Goal: Transaction & Acquisition: Purchase product/service

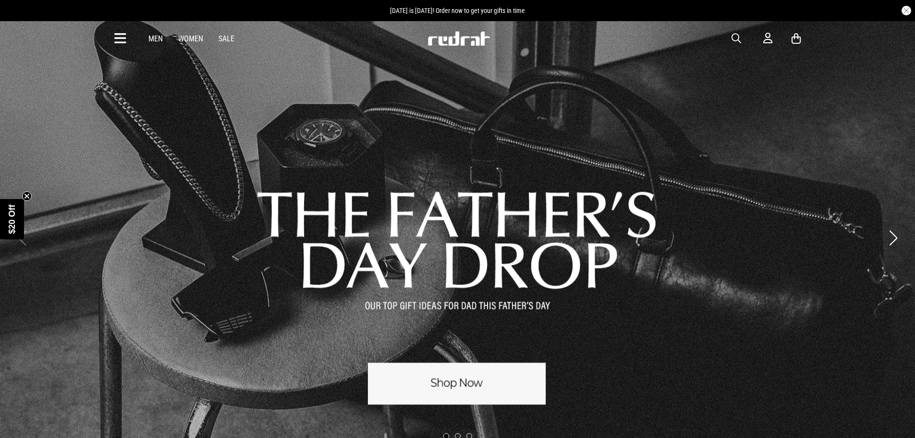
click at [727, 35] on div "Men Women Sale Sign in New Back Footwear Back Mens Back Womens Back Youth & Kid…" at bounding box center [457, 38] width 701 height 35
click at [733, 36] on span "button" at bounding box center [737, 39] width 10 height 12
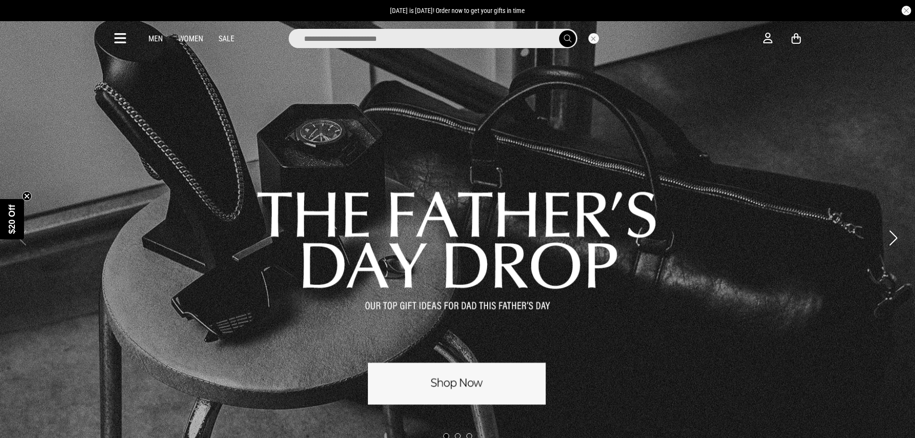
click at [471, 33] on input "search" at bounding box center [433, 38] width 289 height 19
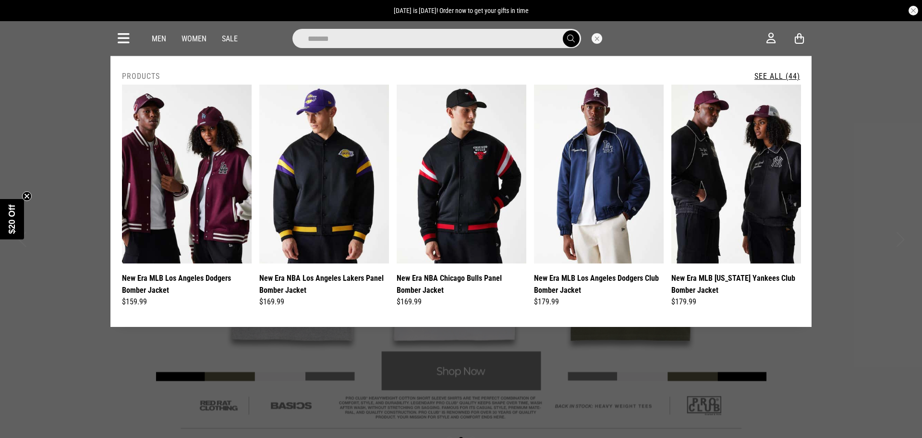
type input "*******"
click at [563, 30] on button "submit" at bounding box center [571, 38] width 17 height 17
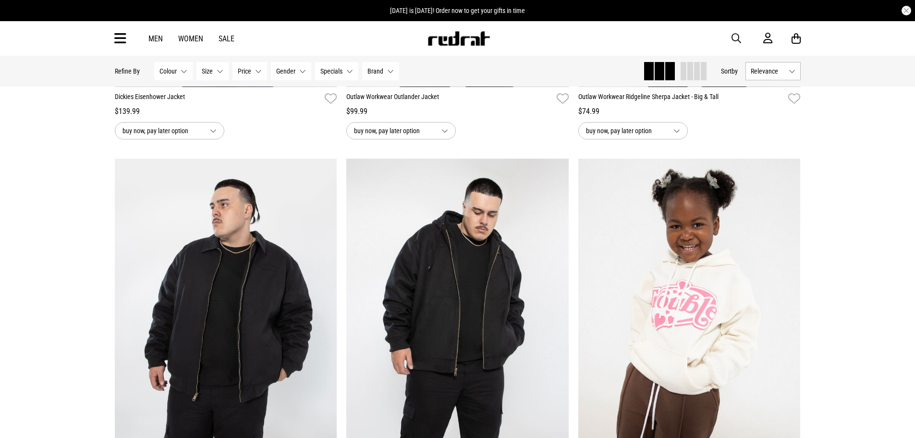
scroll to position [2786, 0]
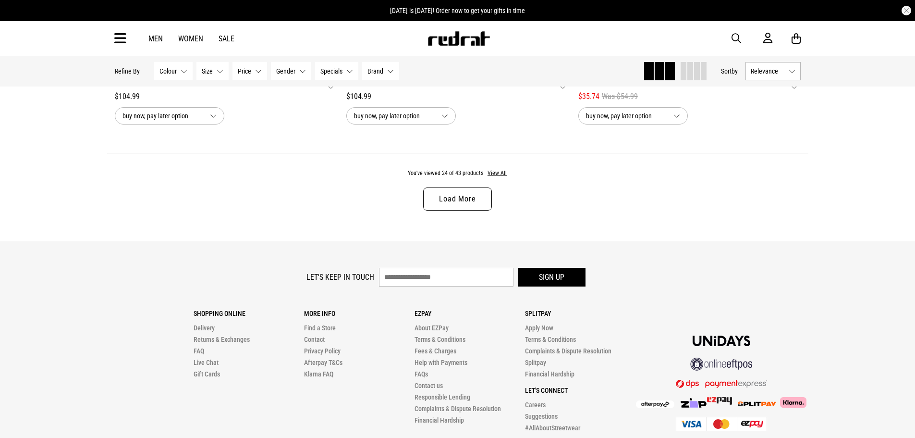
click at [456, 204] on link "Load More" at bounding box center [457, 198] width 68 height 23
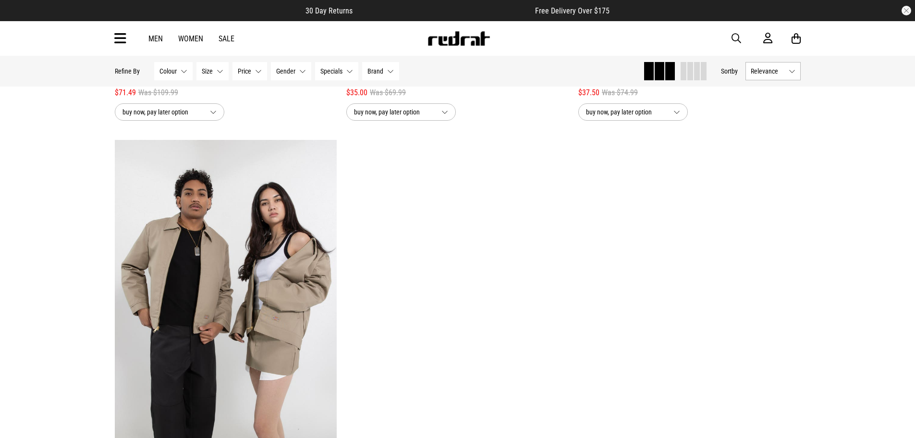
scroll to position [5392, 0]
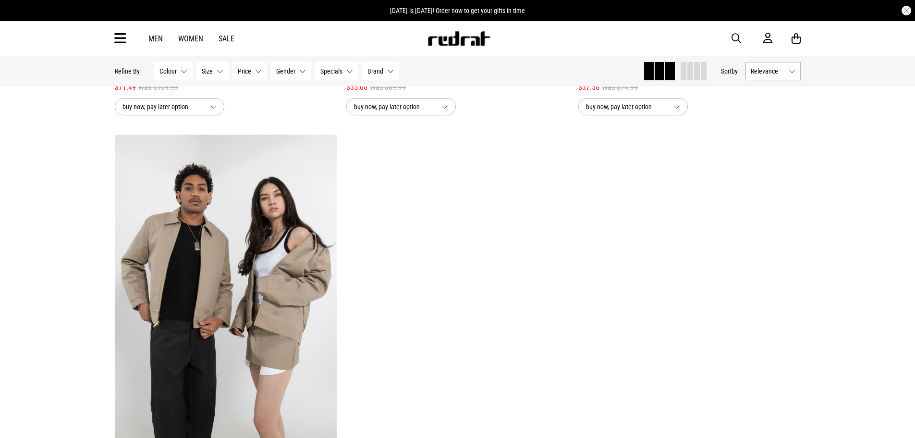
click at [156, 35] on link "Men" at bounding box center [155, 38] width 14 height 9
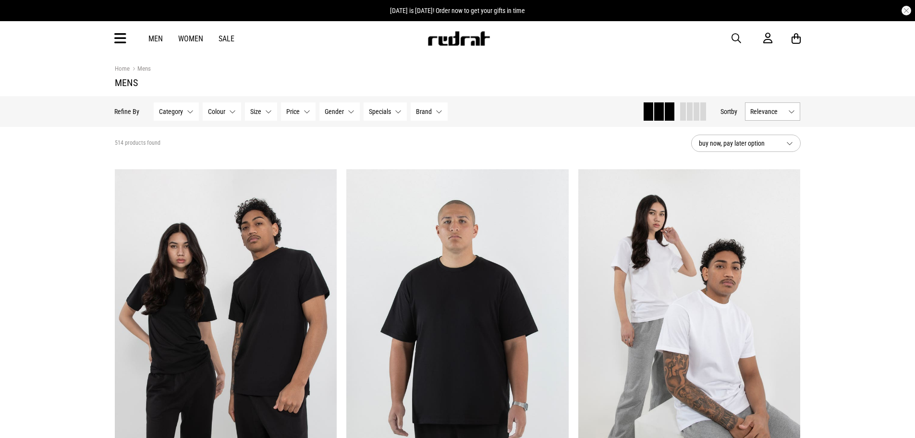
drag, startPoint x: 51, startPoint y: 226, endPoint x: 69, endPoint y: 205, distance: 27.6
click at [121, 31] on icon at bounding box center [120, 39] width 12 height 16
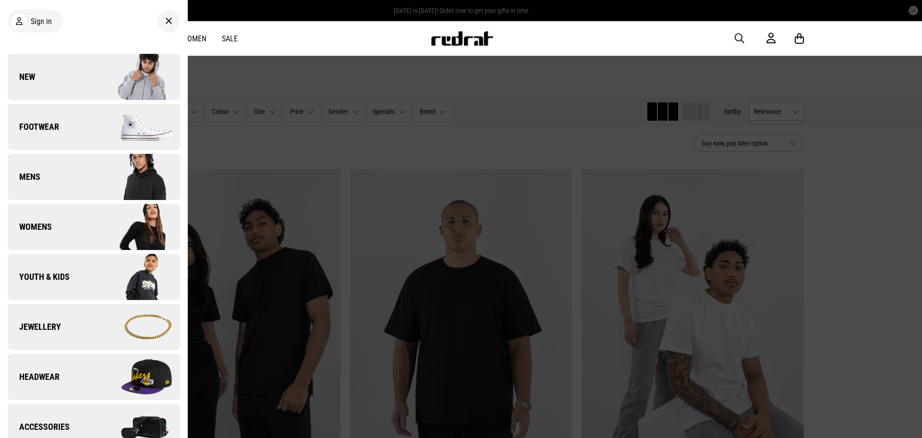
click at [59, 172] on link "Mens" at bounding box center [94, 177] width 172 height 46
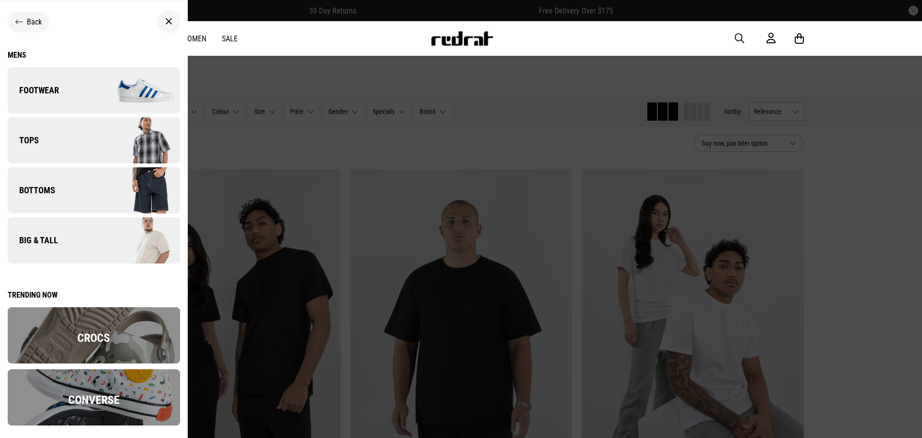
click at [27, 32] on div "Back" at bounding box center [94, 21] width 172 height 27
click at [27, 24] on span "Back" at bounding box center [34, 21] width 15 height 9
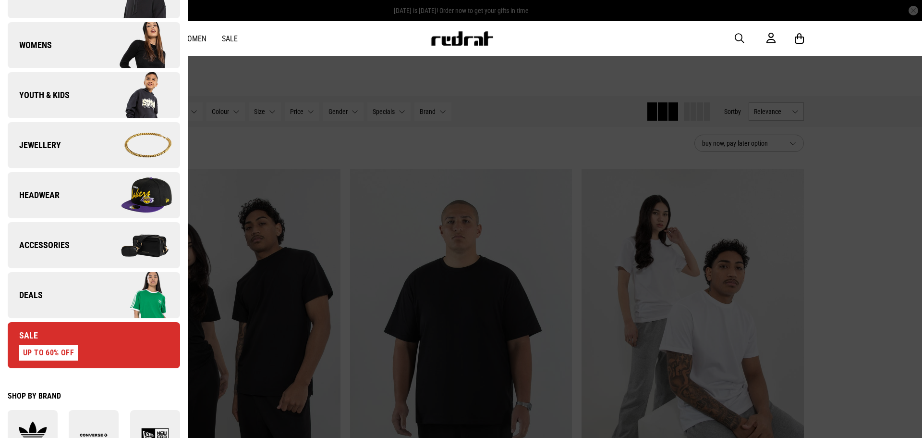
scroll to position [601, 0]
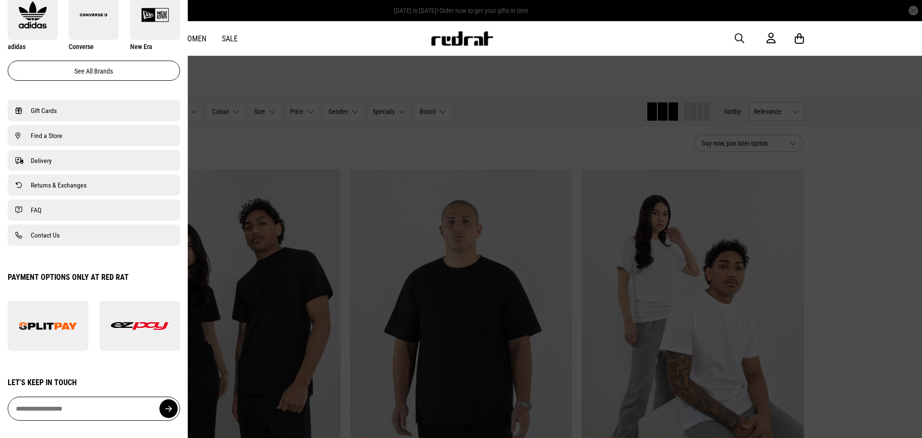
click at [39, 208] on span "FAQ" at bounding box center [36, 210] width 11 height 12
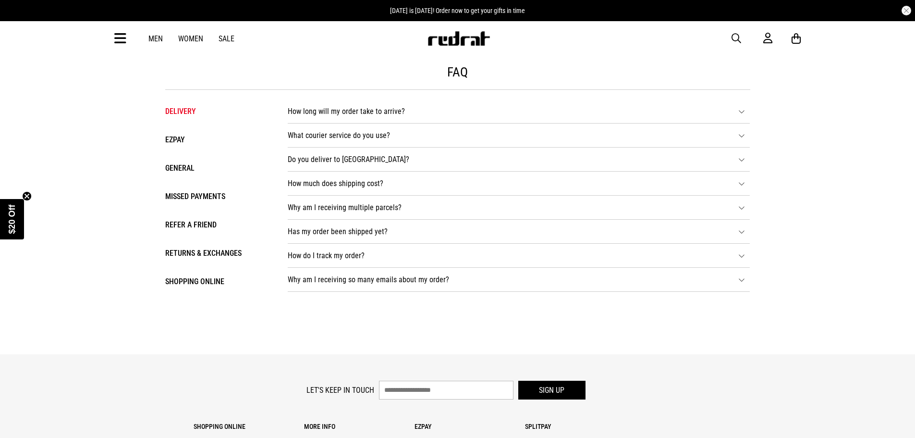
click at [116, 38] on icon at bounding box center [120, 39] width 12 height 16
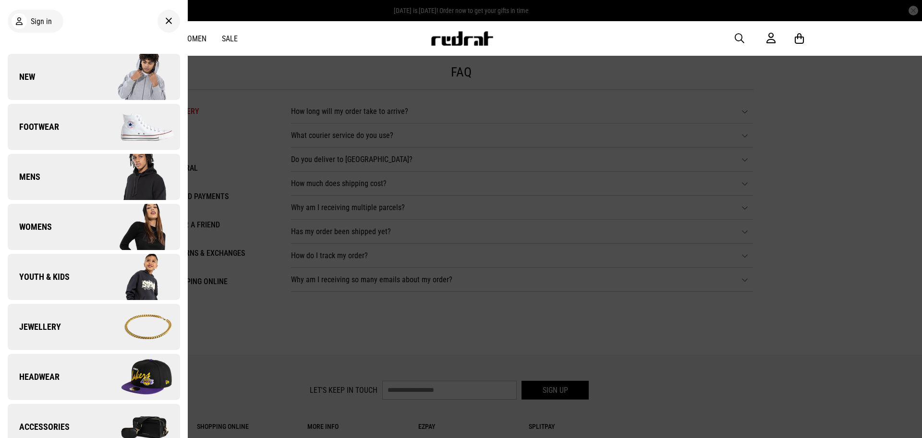
click at [64, 86] on link "New" at bounding box center [94, 77] width 172 height 46
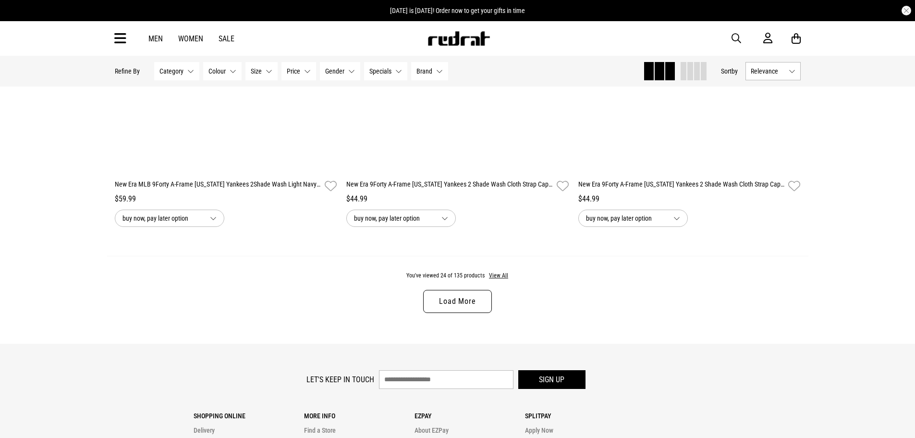
scroll to position [2969, 0]
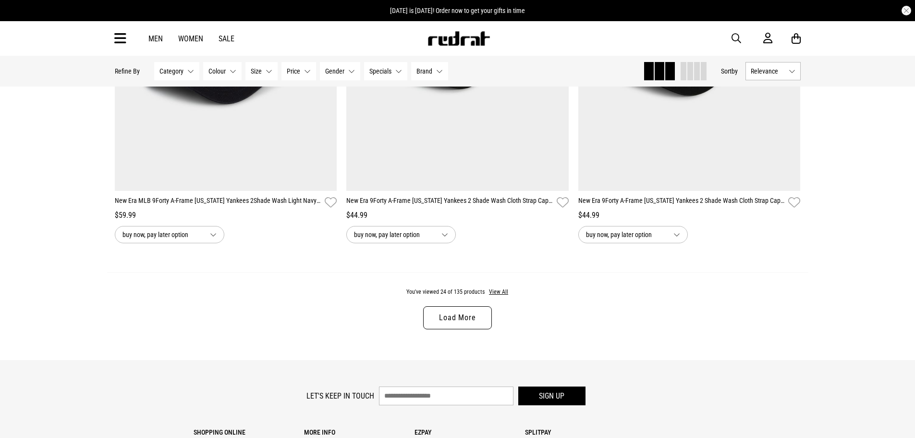
click at [458, 329] on link "Load More" at bounding box center [457, 317] width 68 height 23
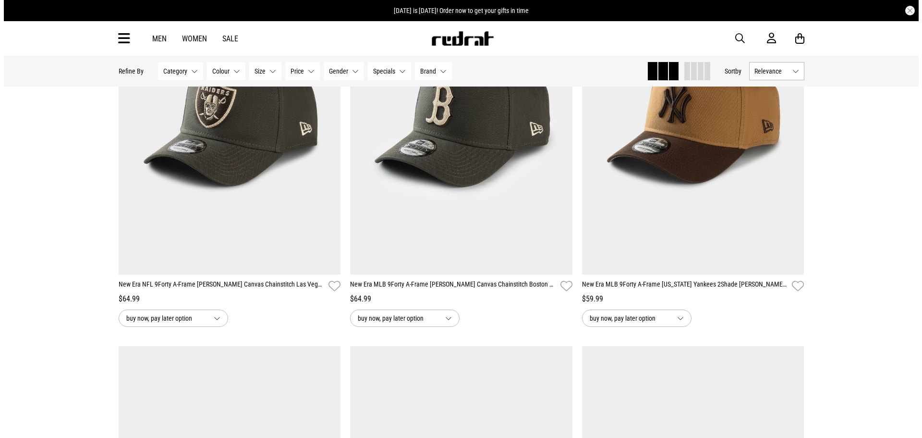
scroll to position [4314, 0]
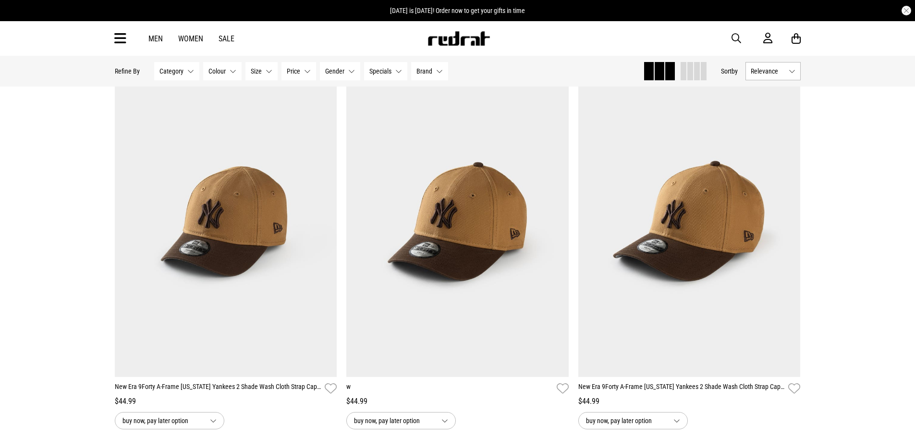
click at [127, 37] on div "Men Women Sale Sign in New Back Footwear Back Mens Back Womens Back Youth & Kid…" at bounding box center [457, 38] width 701 height 35
click at [122, 37] on icon at bounding box center [120, 39] width 12 height 16
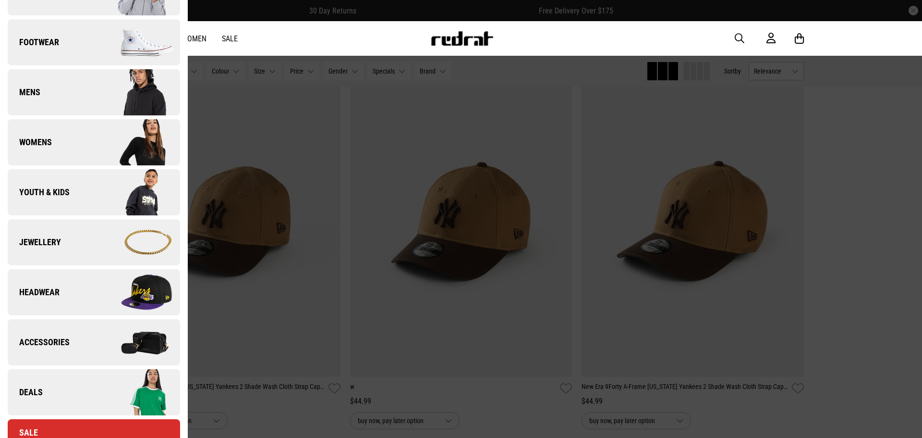
scroll to position [0, 0]
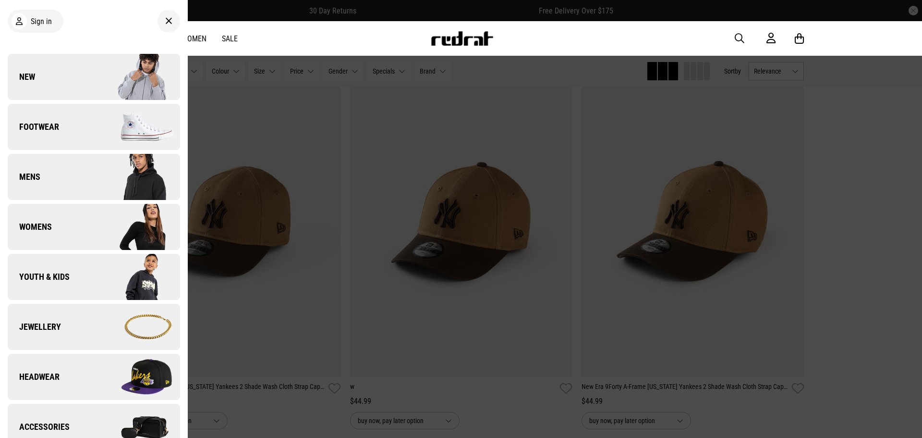
click at [55, 171] on link "Mens" at bounding box center [94, 177] width 172 height 46
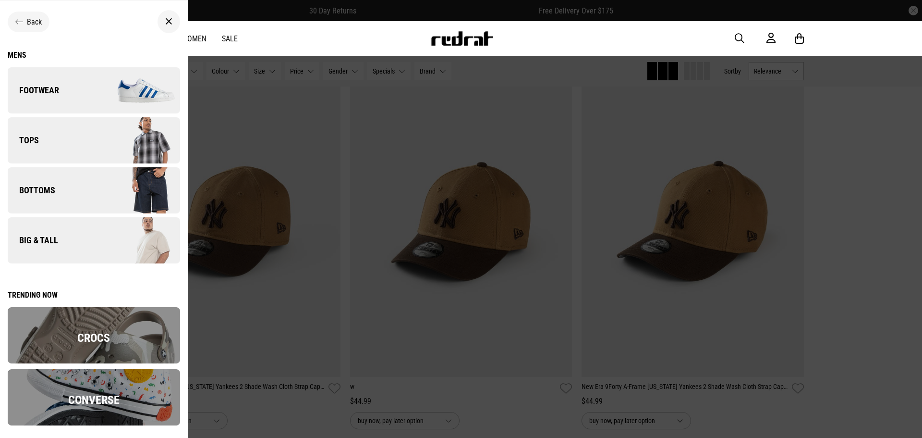
click at [56, 189] on link "Bottoms" at bounding box center [94, 190] width 172 height 46
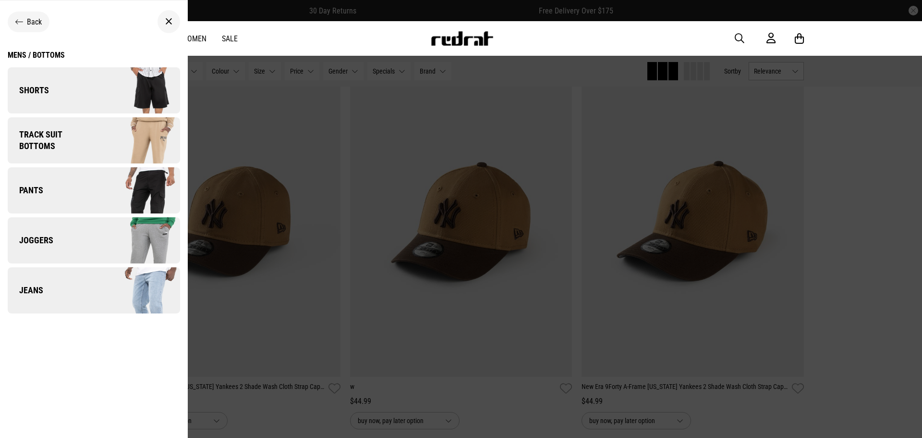
click at [75, 191] on link "Pants" at bounding box center [94, 190] width 172 height 46
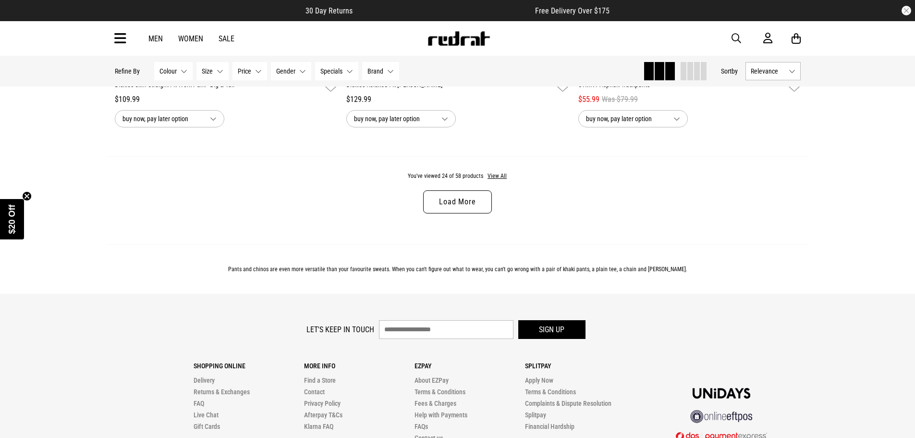
scroll to position [3066, 0]
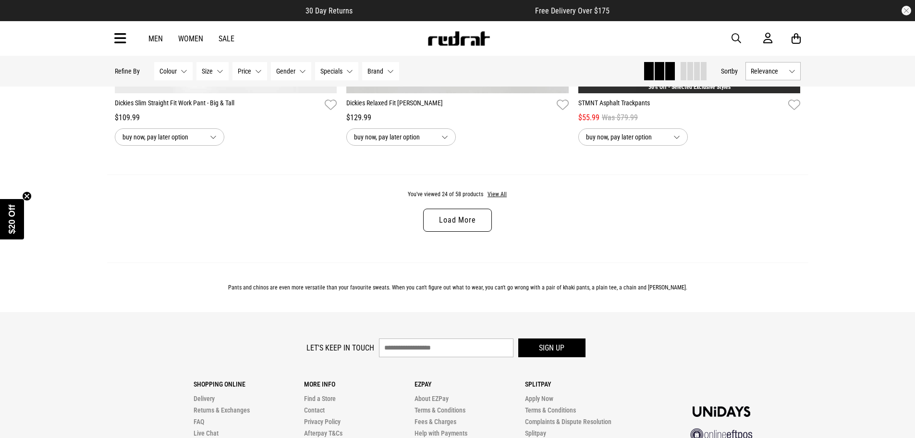
click at [439, 226] on link "Load More" at bounding box center [457, 219] width 68 height 23
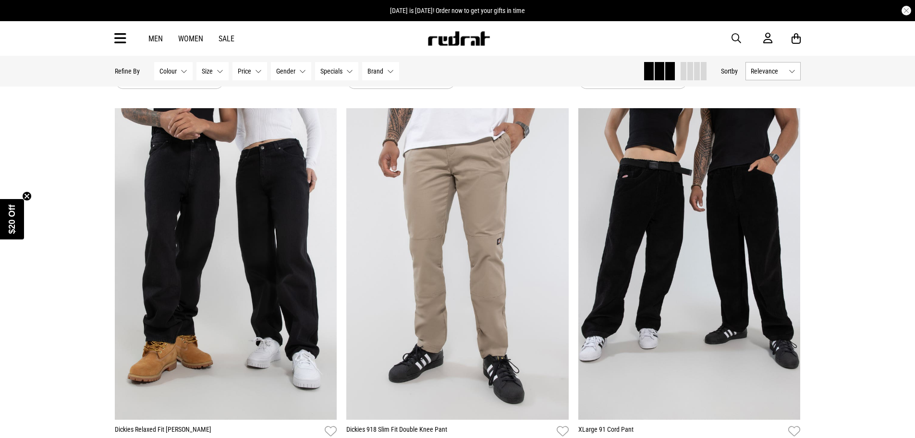
scroll to position [4652, 0]
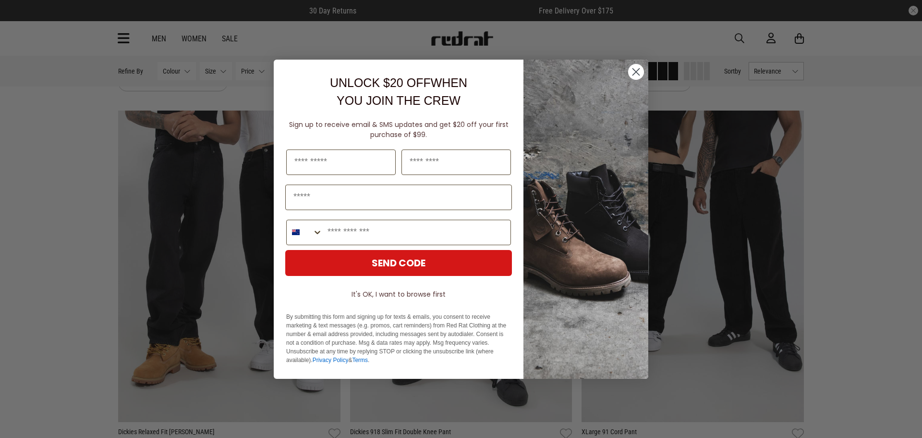
drag, startPoint x: 640, startPoint y: 69, endPoint x: 662, endPoint y: 79, distance: 23.6
click at [639, 69] on circle "Close dialog" at bounding box center [636, 71] width 16 height 16
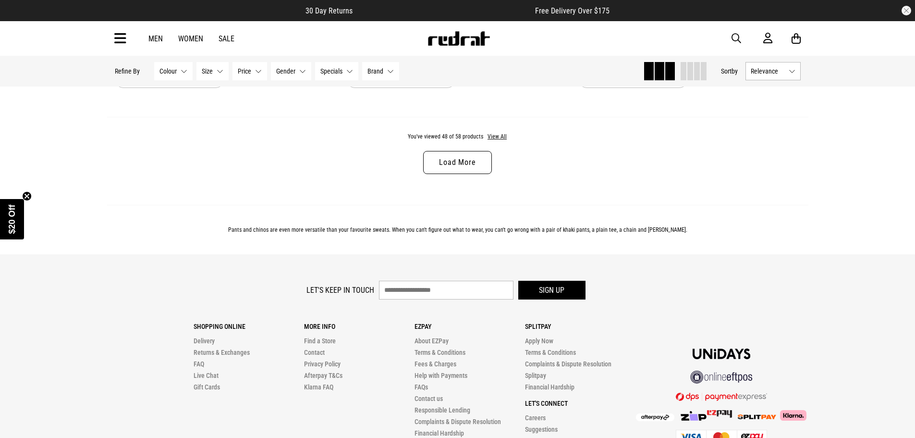
scroll to position [6180, 0]
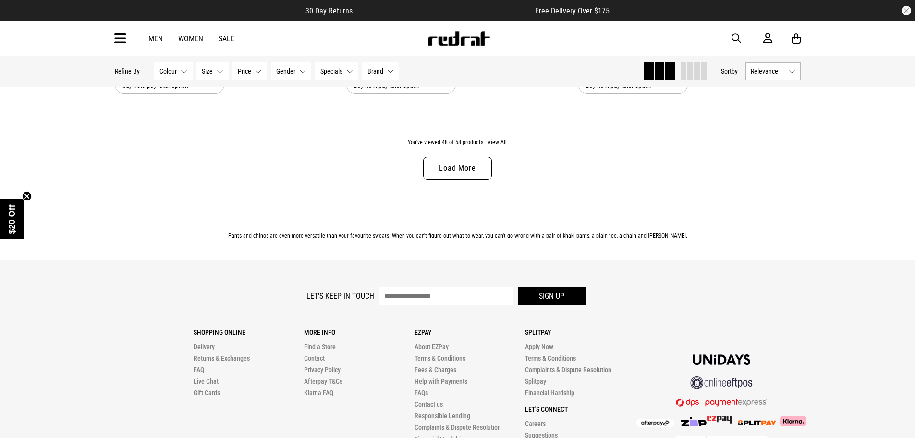
click at [445, 180] on link "Load More" at bounding box center [457, 168] width 68 height 23
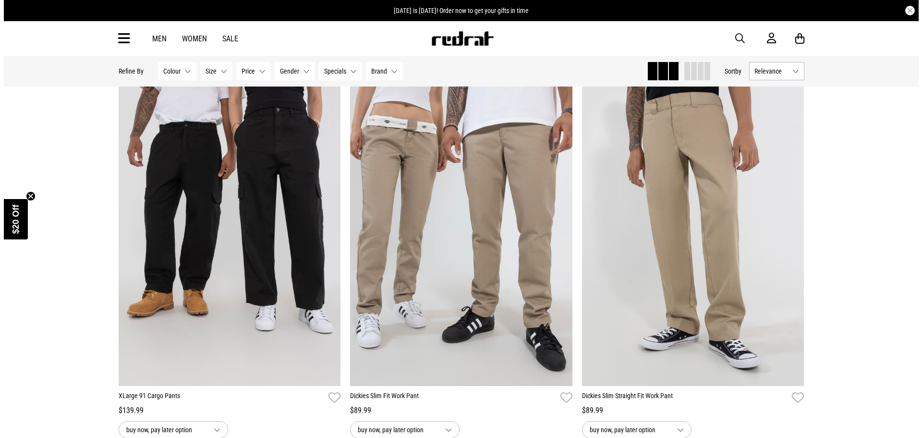
scroll to position [7333, 0]
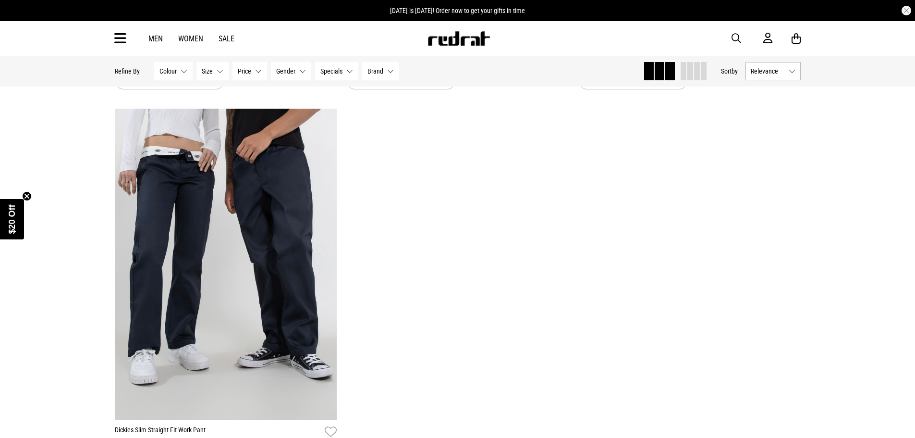
click at [122, 34] on icon at bounding box center [120, 39] width 12 height 16
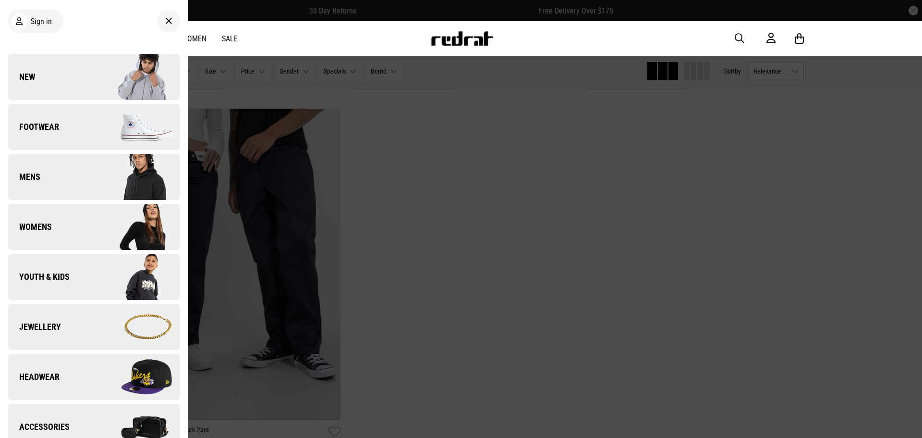
click at [35, 166] on link "Mens" at bounding box center [94, 177] width 172 height 46
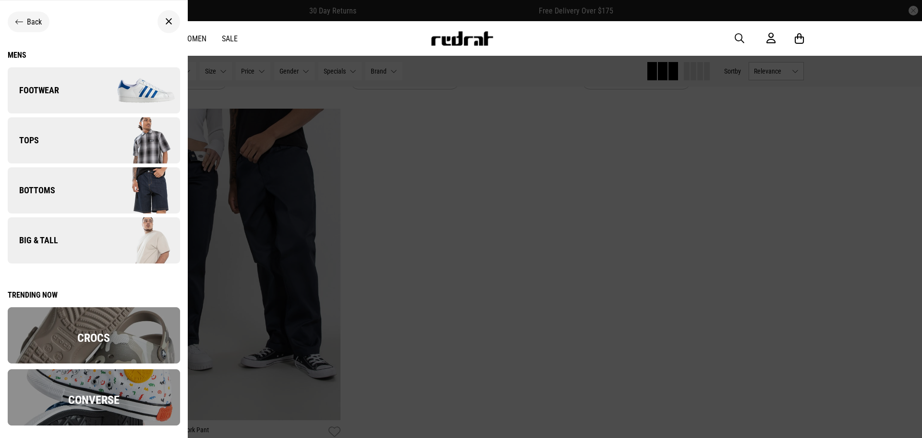
click at [82, 129] on link "Tops" at bounding box center [94, 140] width 172 height 46
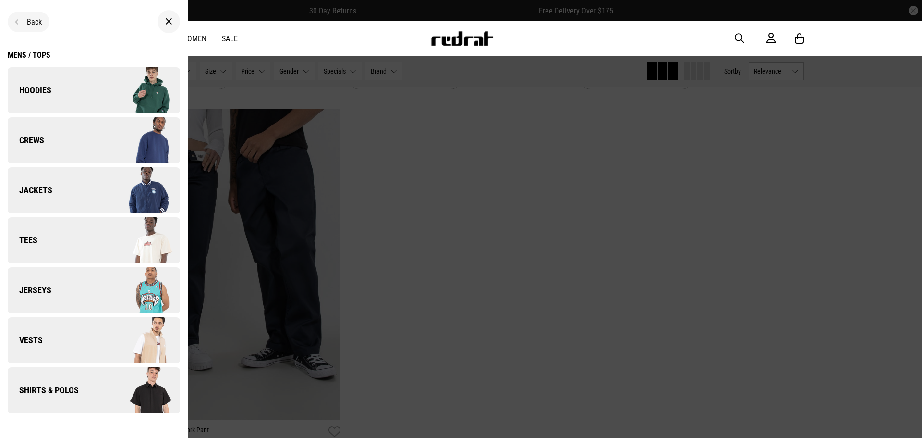
click at [94, 95] on img at bounding box center [137, 90] width 86 height 48
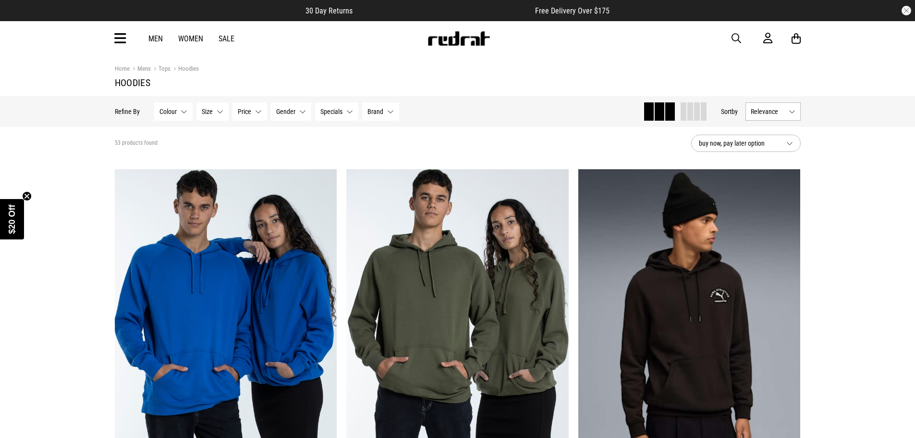
click at [124, 38] on icon at bounding box center [120, 39] width 12 height 16
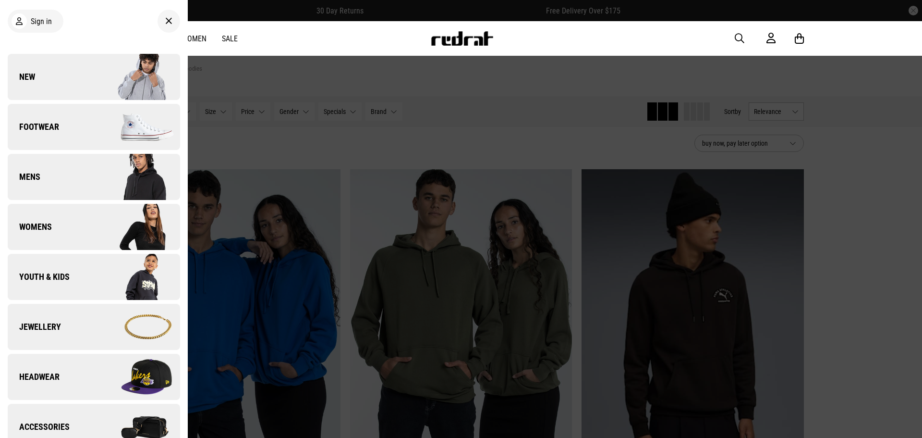
click at [94, 189] on img at bounding box center [137, 177] width 86 height 48
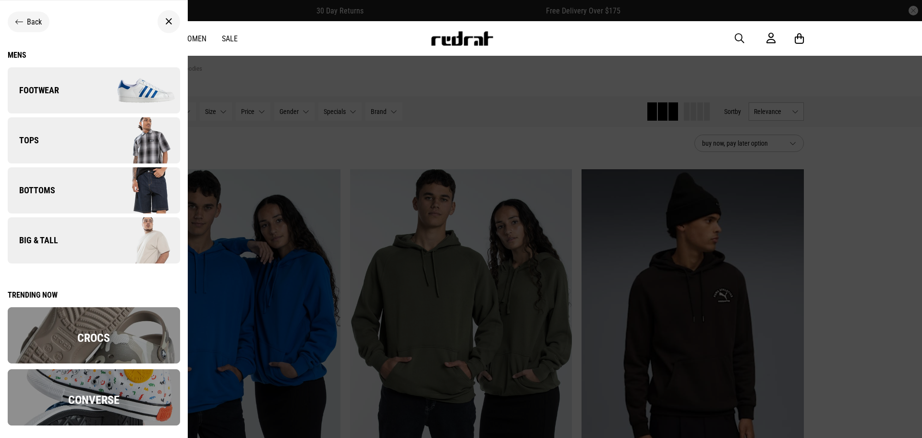
click at [66, 139] on link "Tops" at bounding box center [94, 140] width 172 height 46
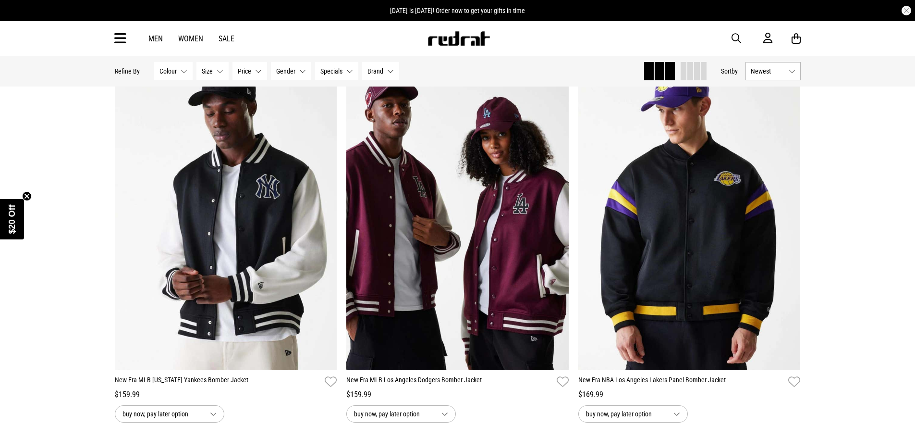
scroll to position [96, 0]
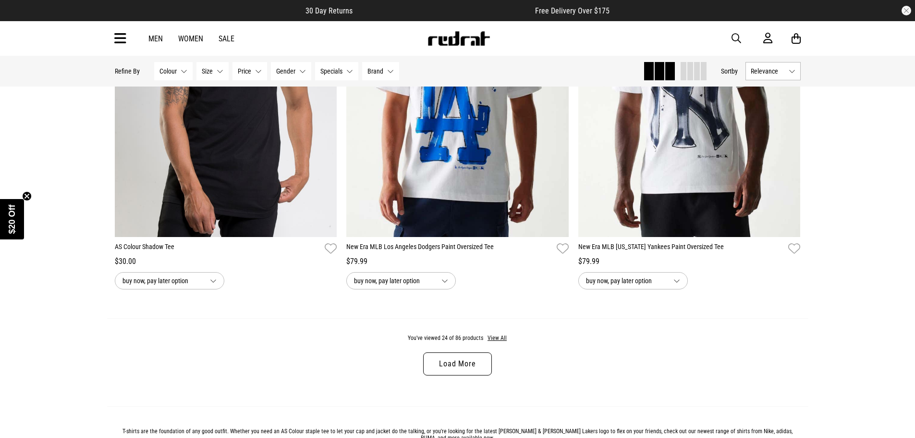
scroll to position [2923, 0]
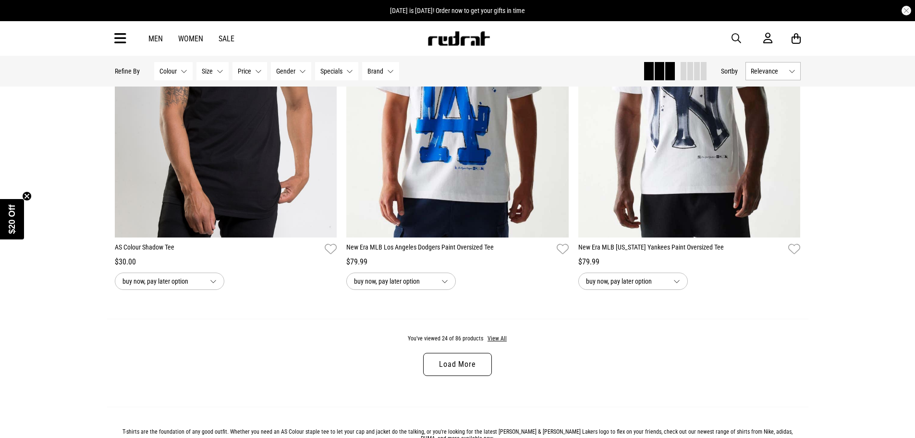
click at [466, 375] on link "Load More" at bounding box center [457, 364] width 68 height 23
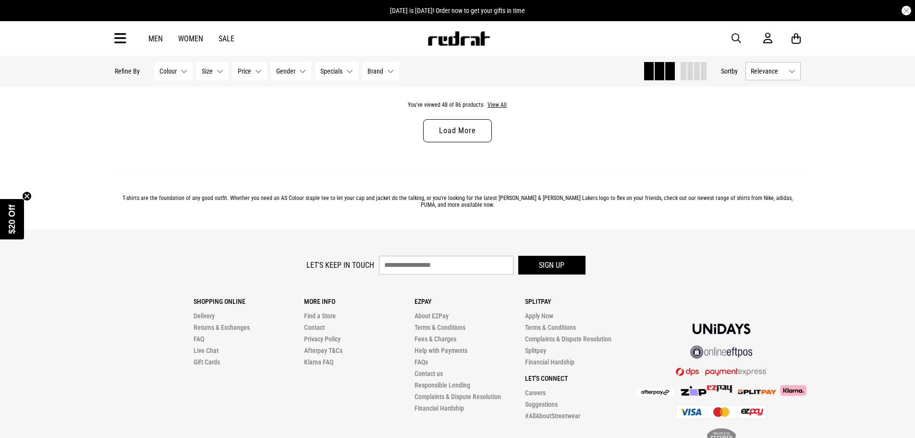
scroll to position [6085, 0]
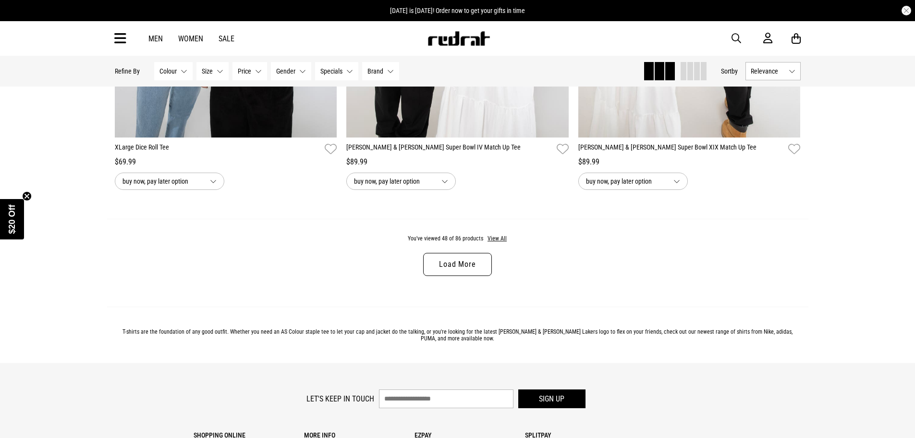
click at [466, 276] on link "Load More" at bounding box center [457, 264] width 68 height 23
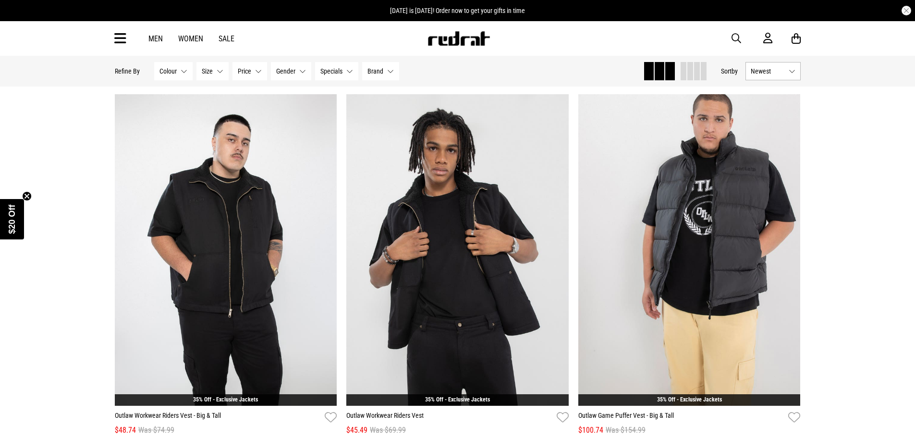
scroll to position [48, 0]
